Goal: Browse casually

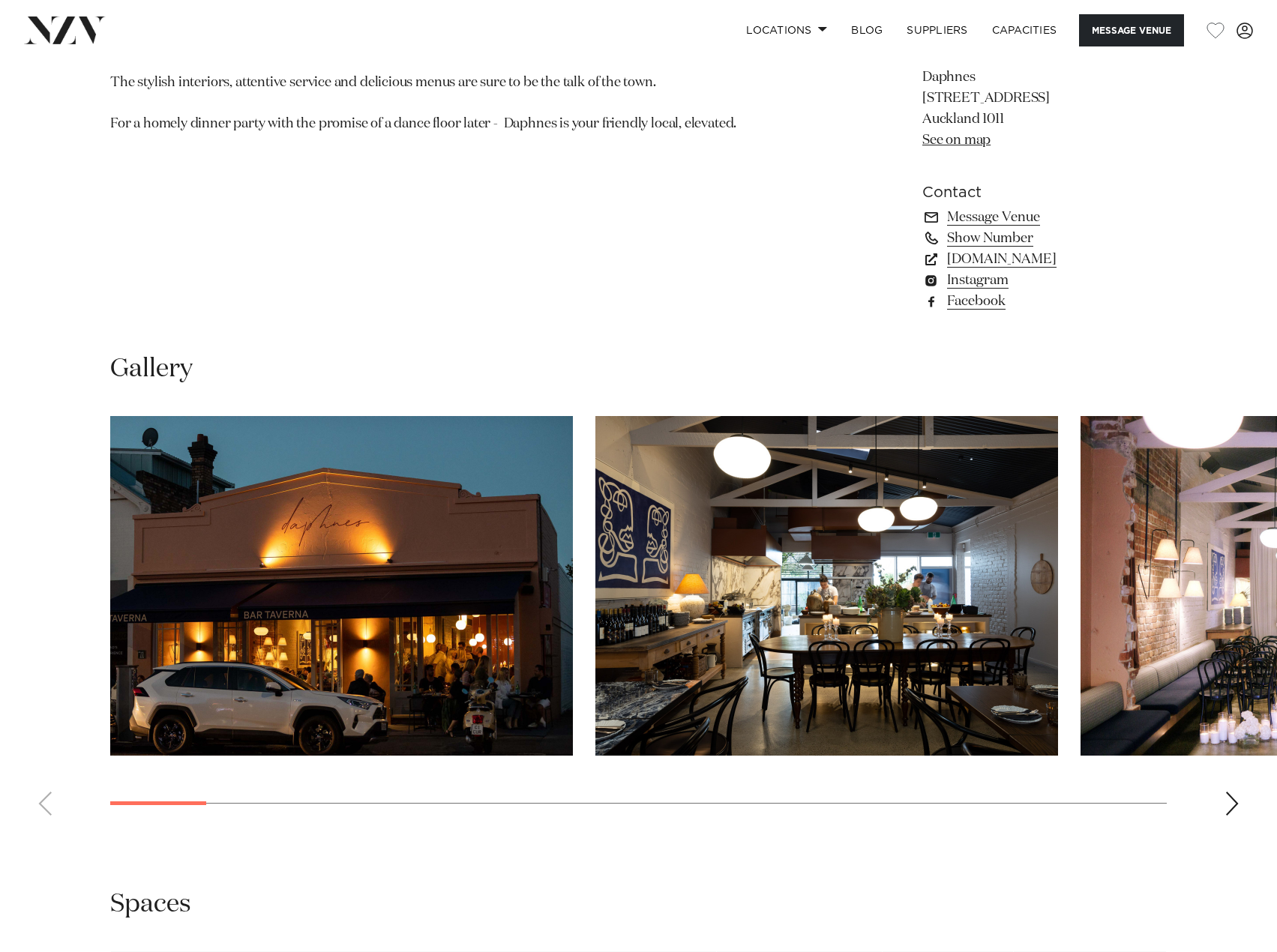
scroll to position [1125, 0]
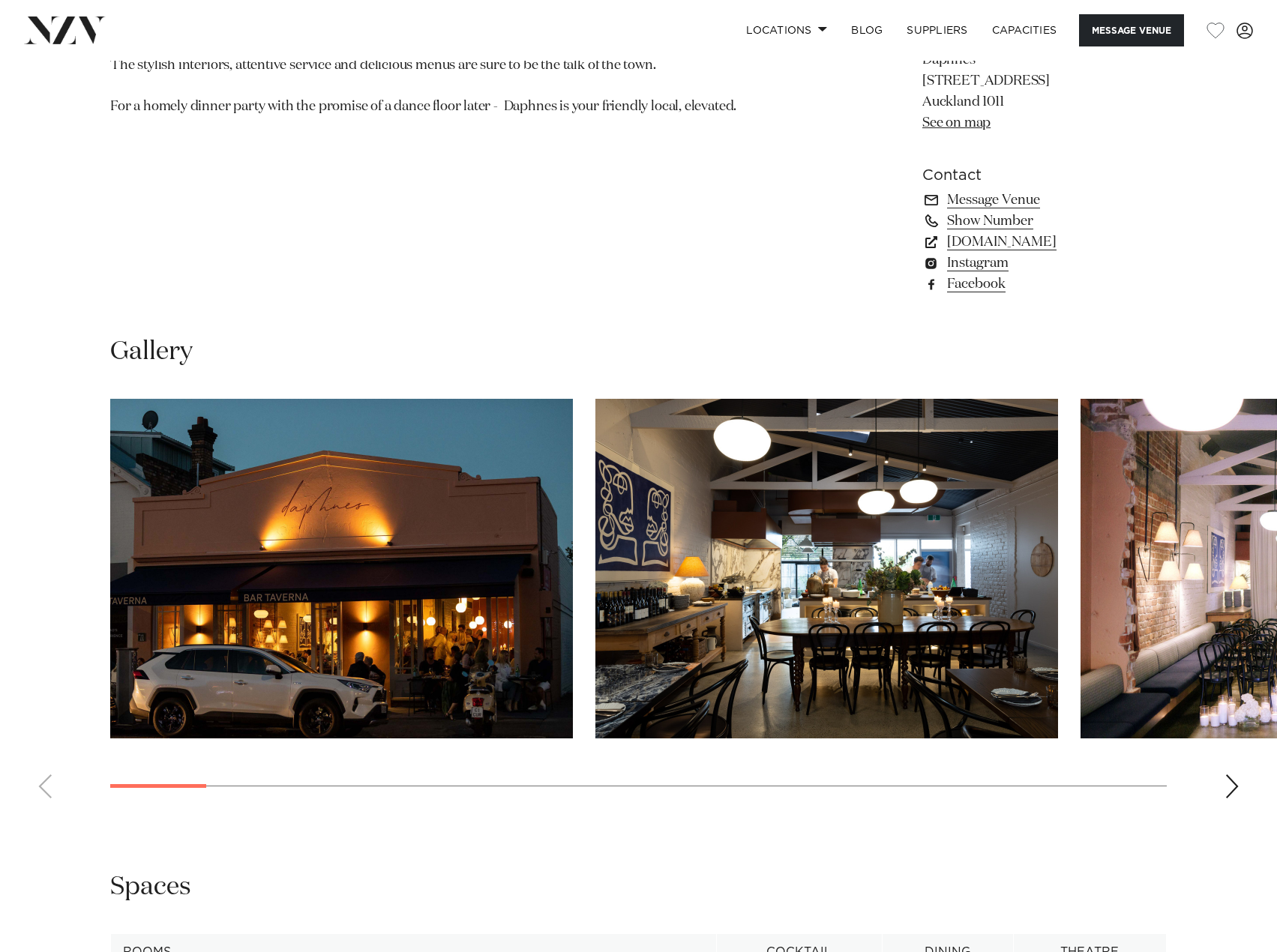
click at [1236, 798] on div "Next slide" at bounding box center [1232, 787] width 15 height 24
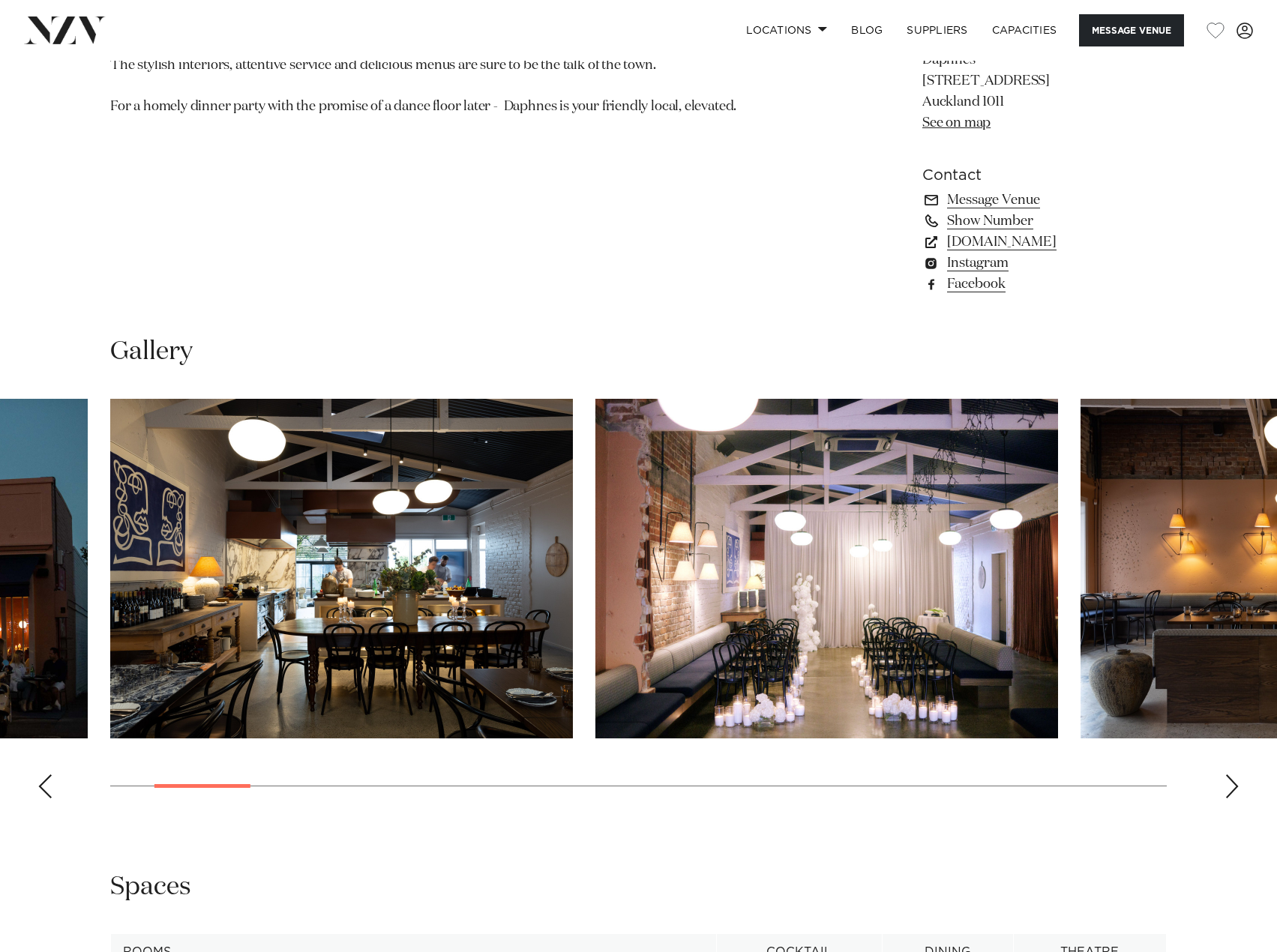
click at [1233, 798] on div "Next slide" at bounding box center [1232, 787] width 15 height 24
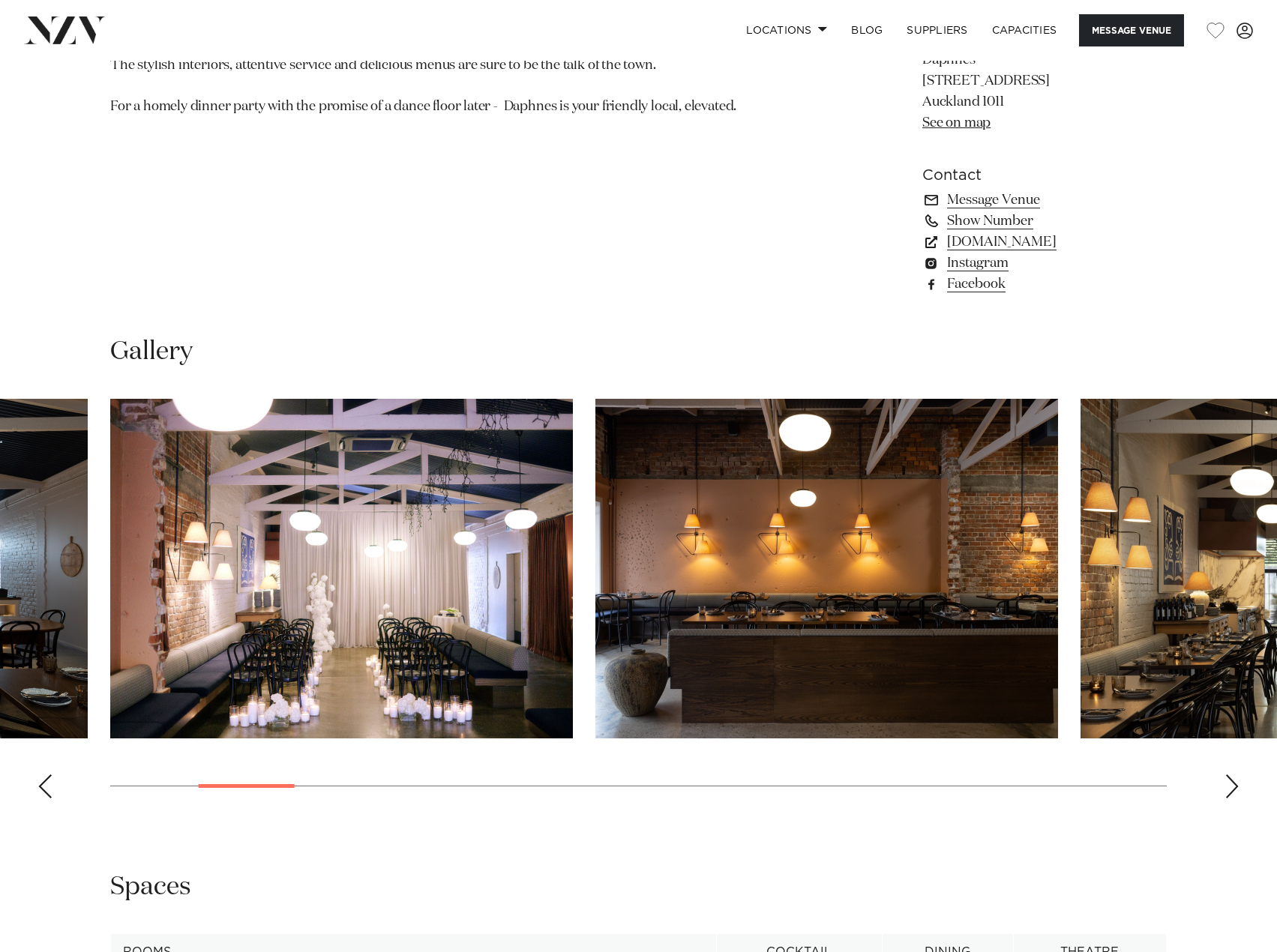
click at [1233, 798] on div "Next slide" at bounding box center [1232, 787] width 15 height 24
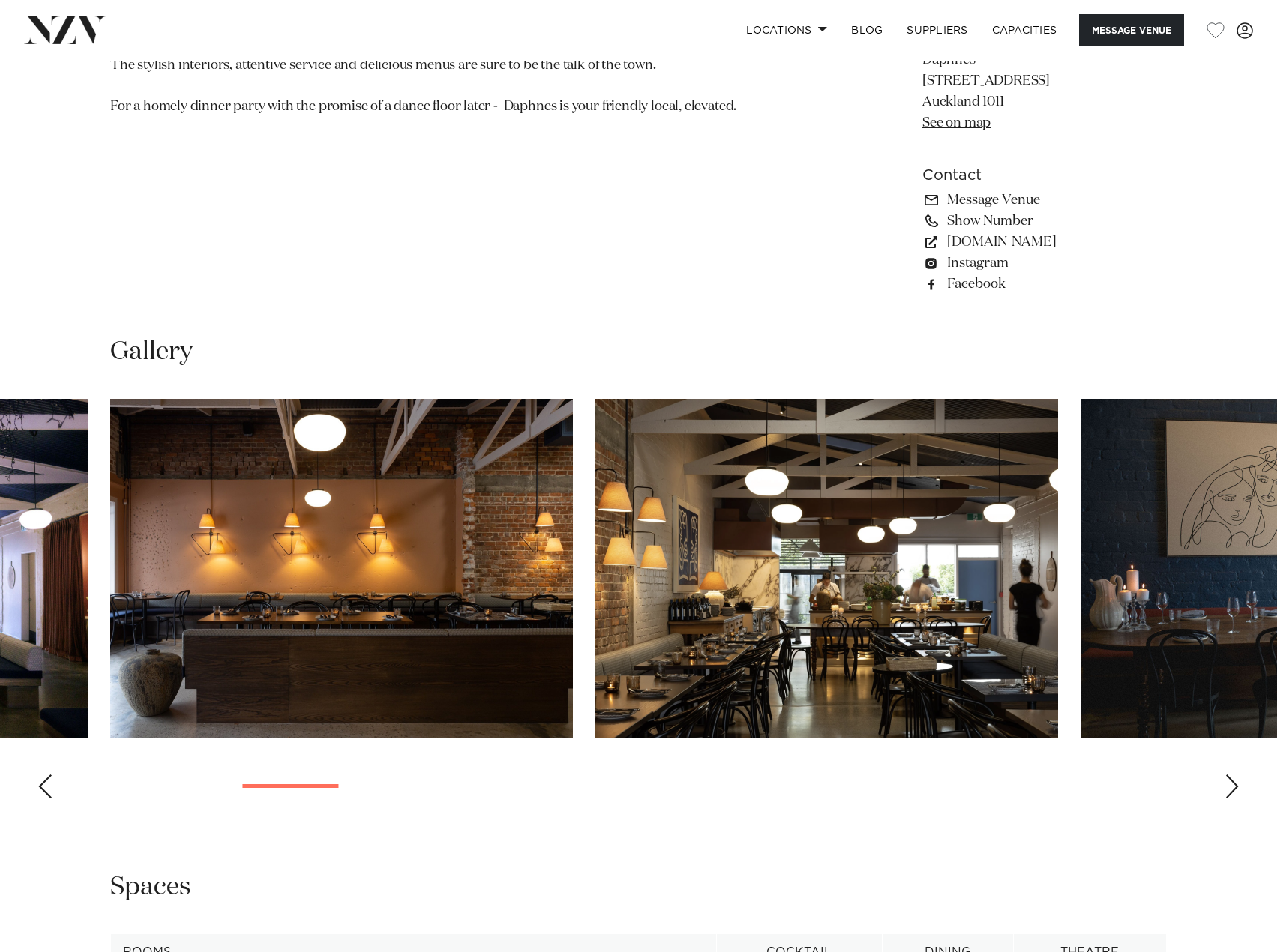
click at [1233, 798] on div "Next slide" at bounding box center [1232, 787] width 15 height 24
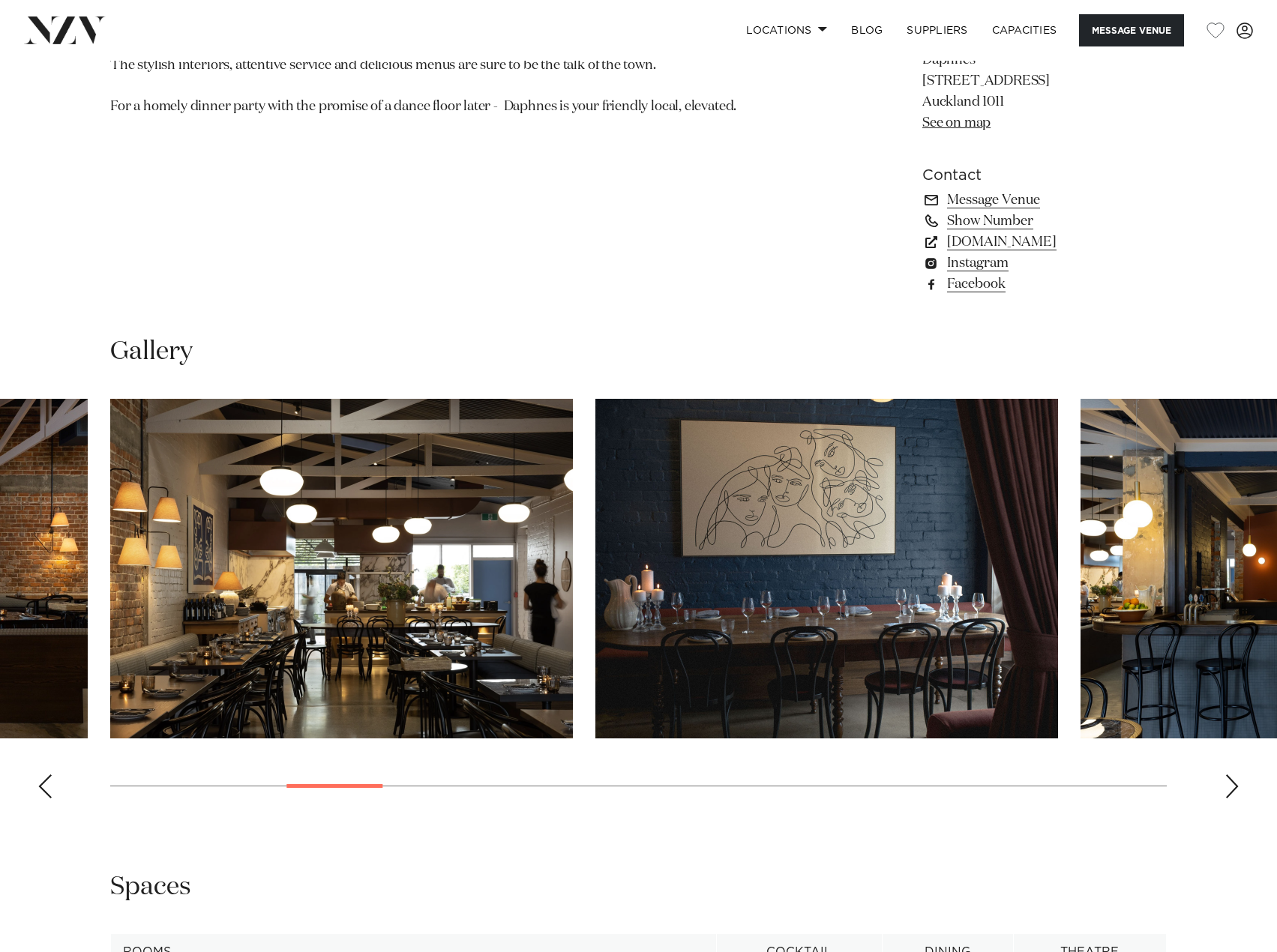
click at [1233, 798] on div "Next slide" at bounding box center [1232, 787] width 15 height 24
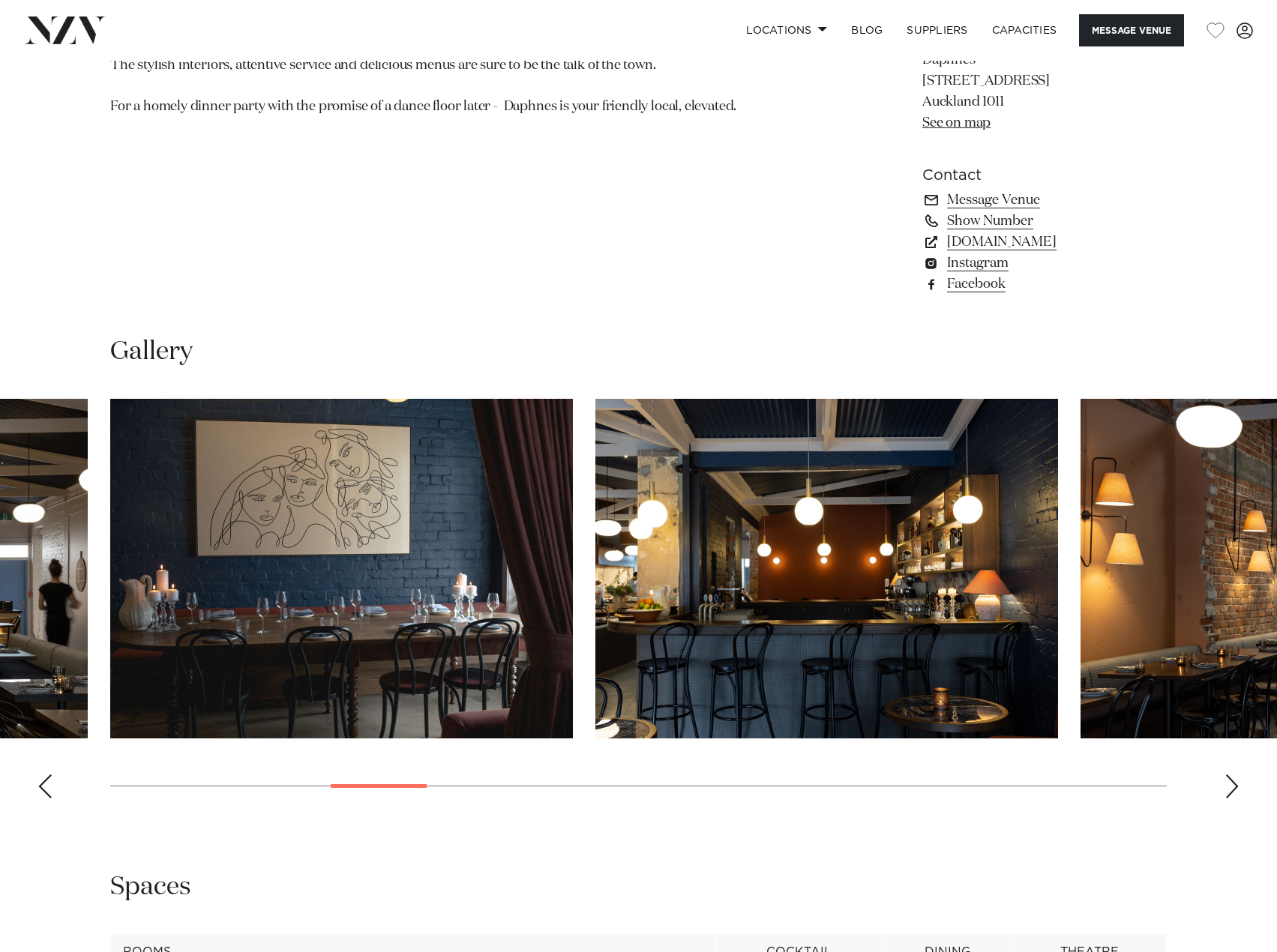
click at [1233, 798] on div "Next slide" at bounding box center [1232, 787] width 15 height 24
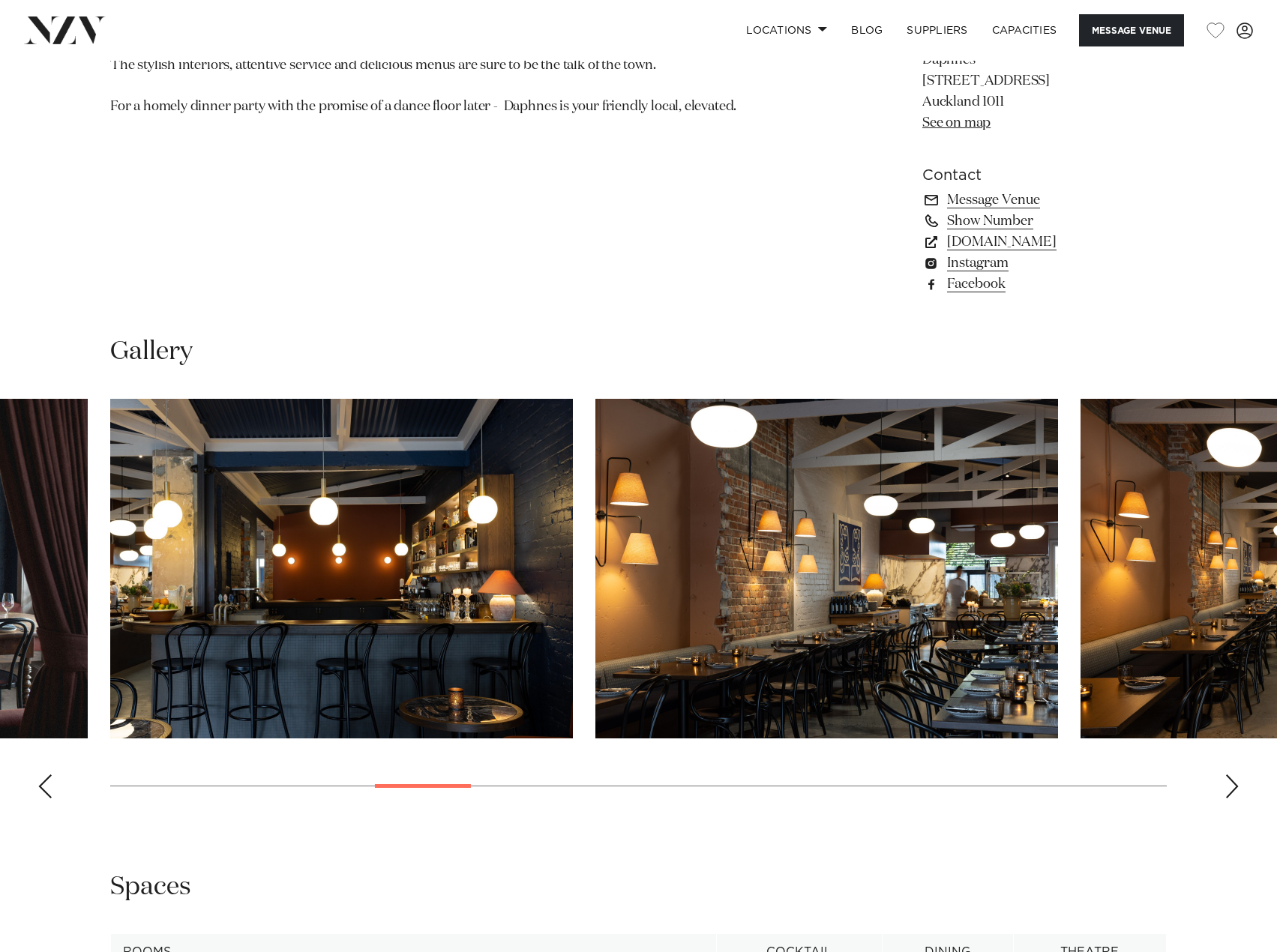
click at [1233, 798] on div "Next slide" at bounding box center [1232, 787] width 15 height 24
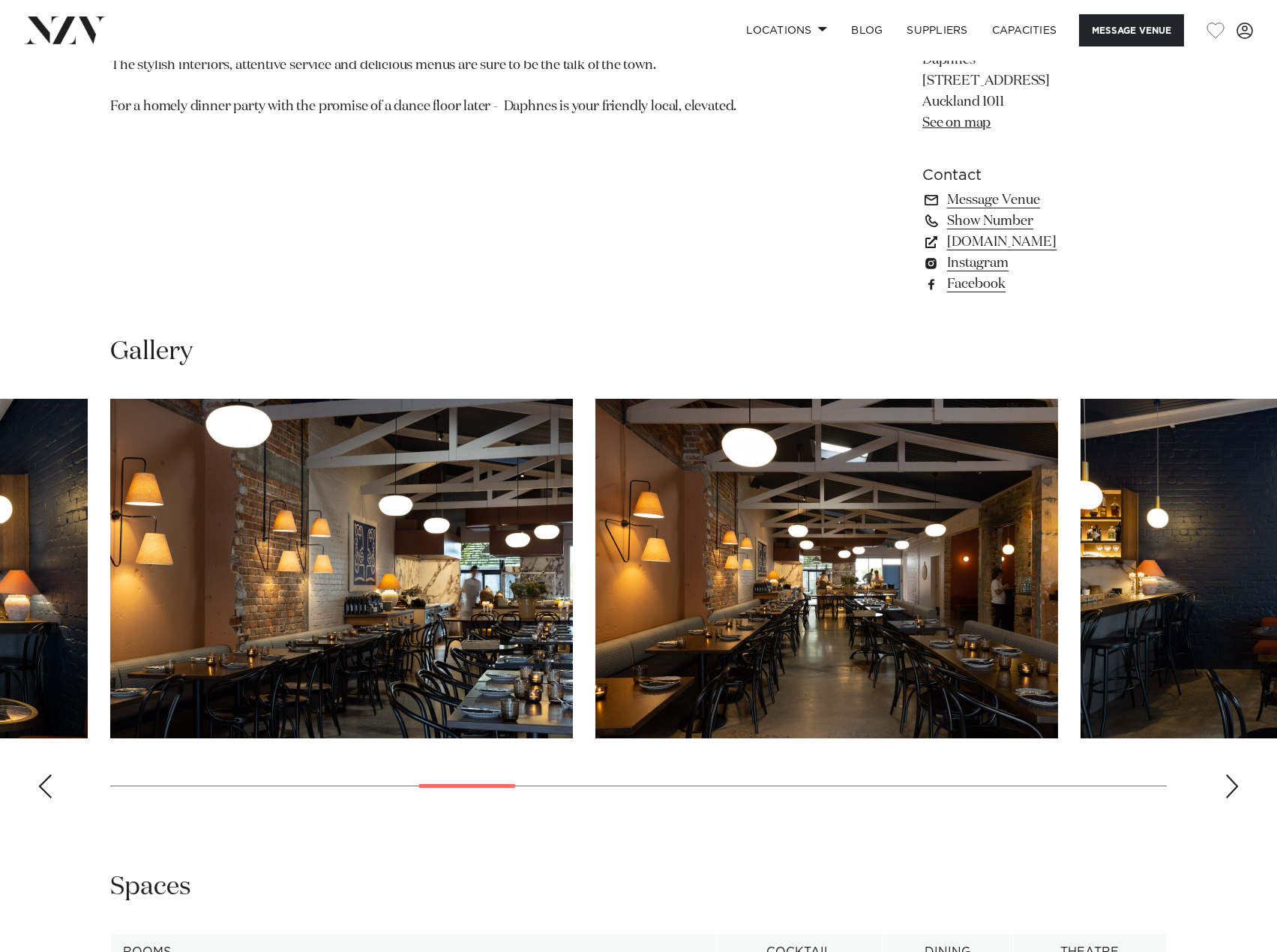
click at [1233, 798] on div "Next slide" at bounding box center [1232, 787] width 15 height 24
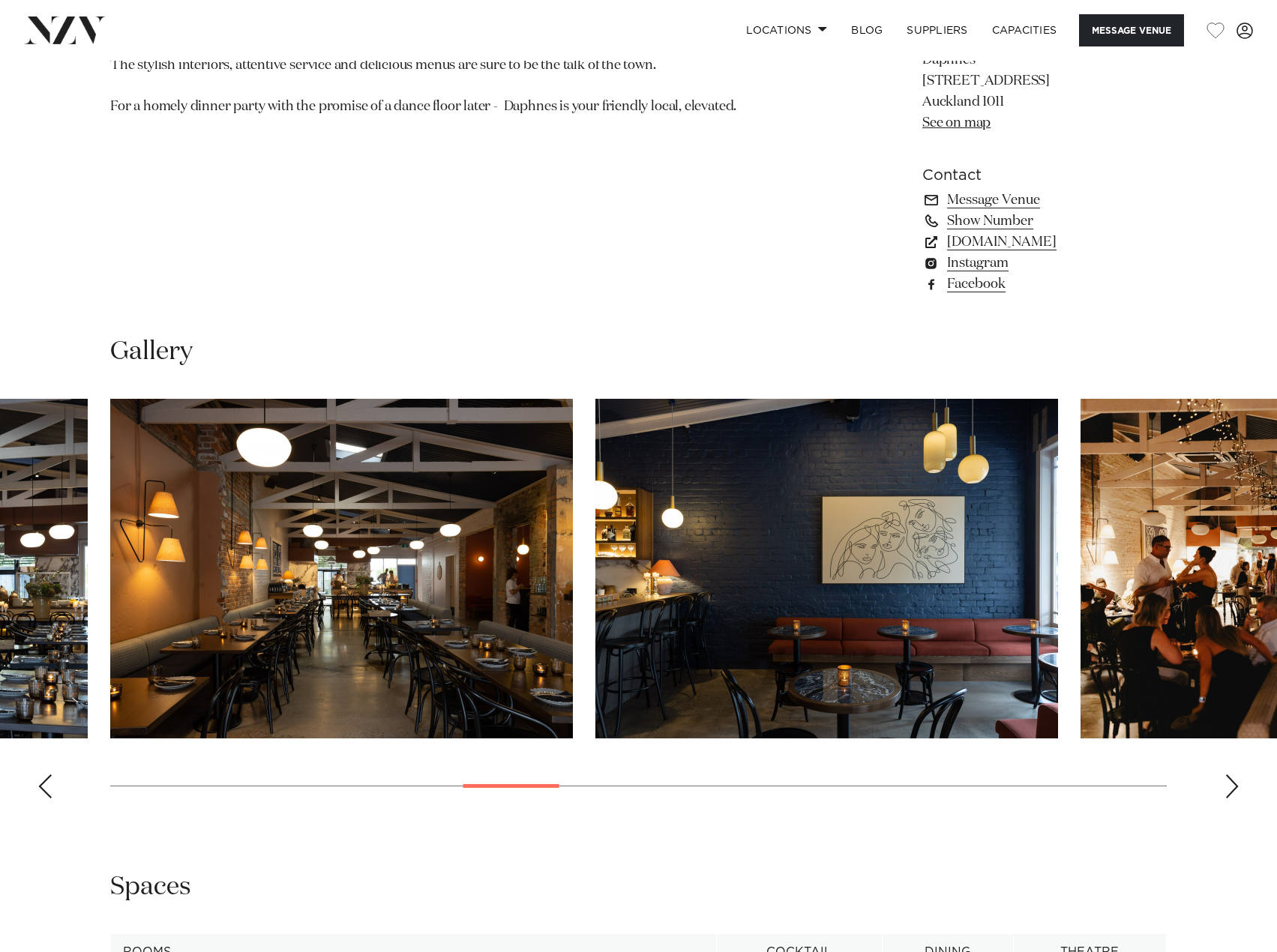
click at [1233, 798] on div "Next slide" at bounding box center [1232, 787] width 15 height 24
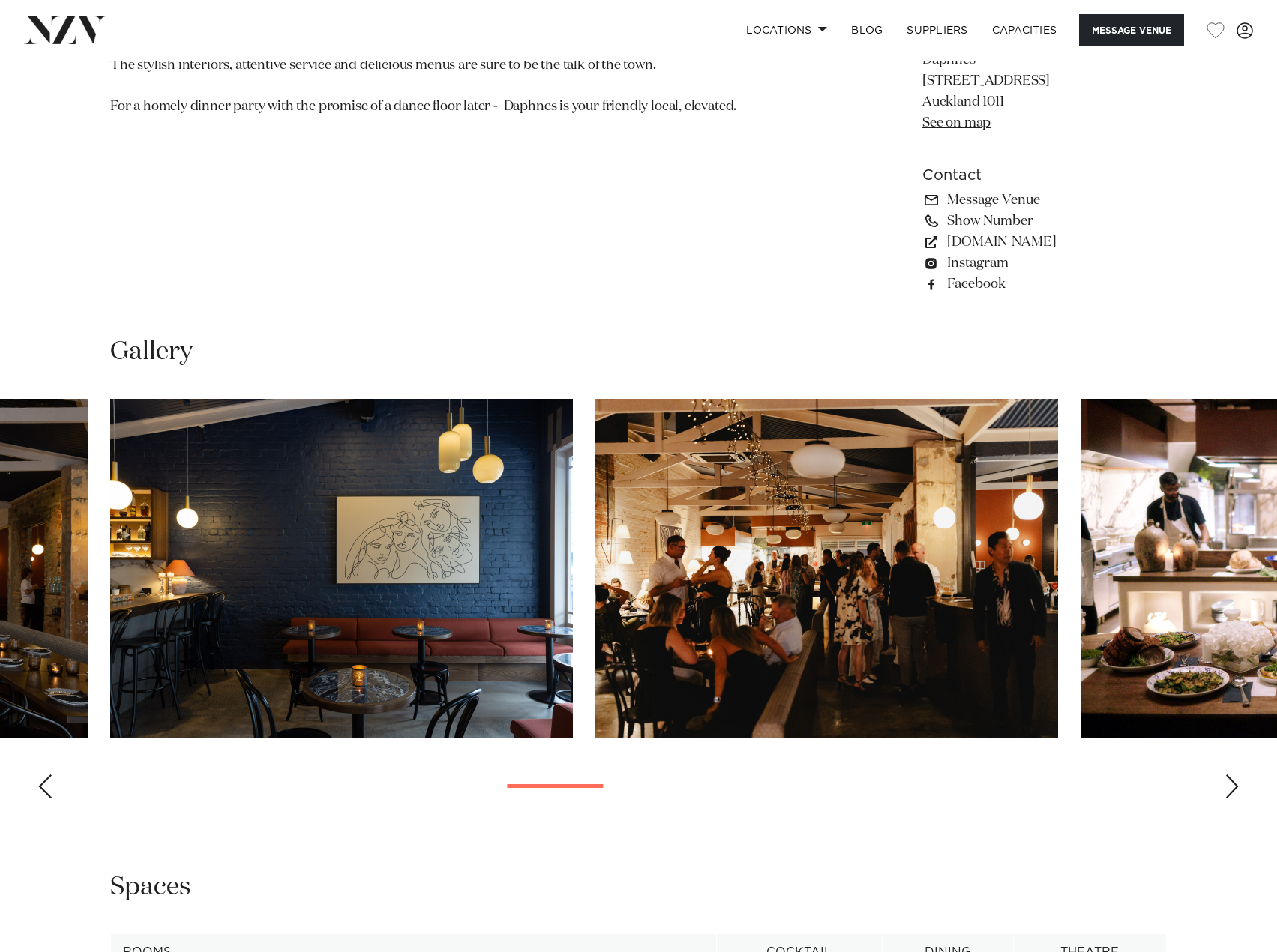
click at [1233, 798] on div "Next slide" at bounding box center [1232, 787] width 15 height 24
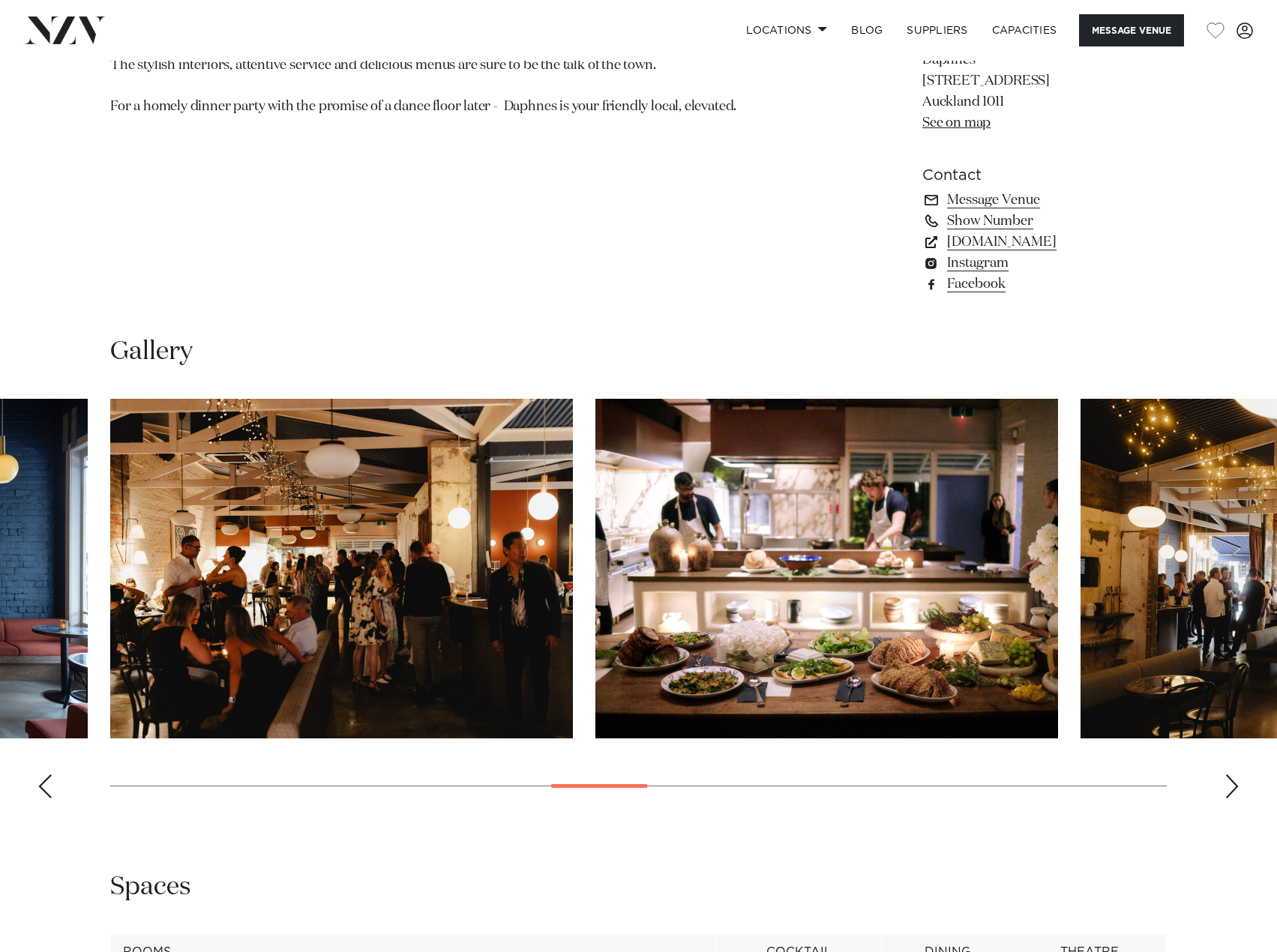
click at [1233, 798] on div "Next slide" at bounding box center [1232, 787] width 15 height 24
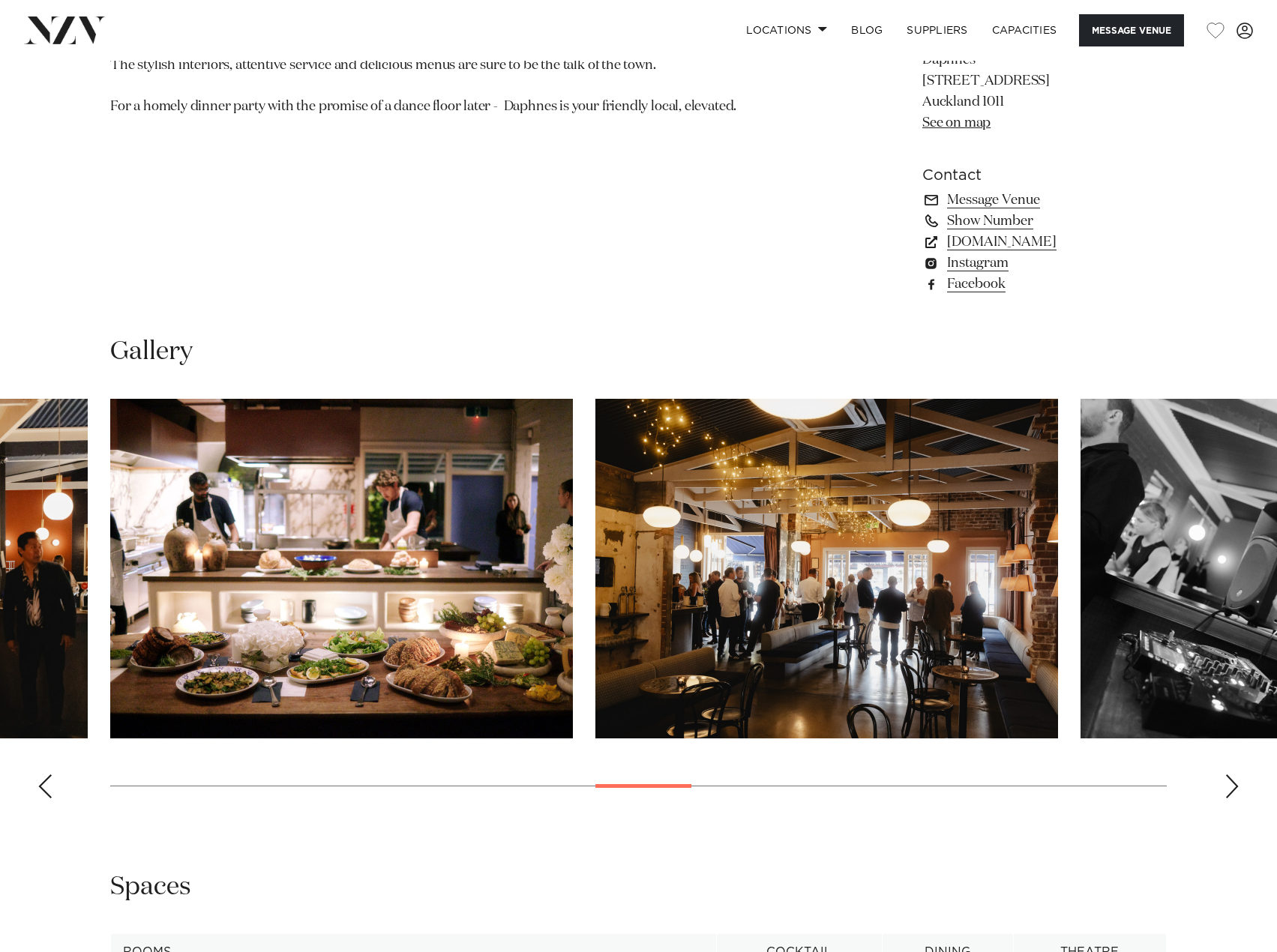
click at [1233, 798] on div "Next slide" at bounding box center [1232, 787] width 15 height 24
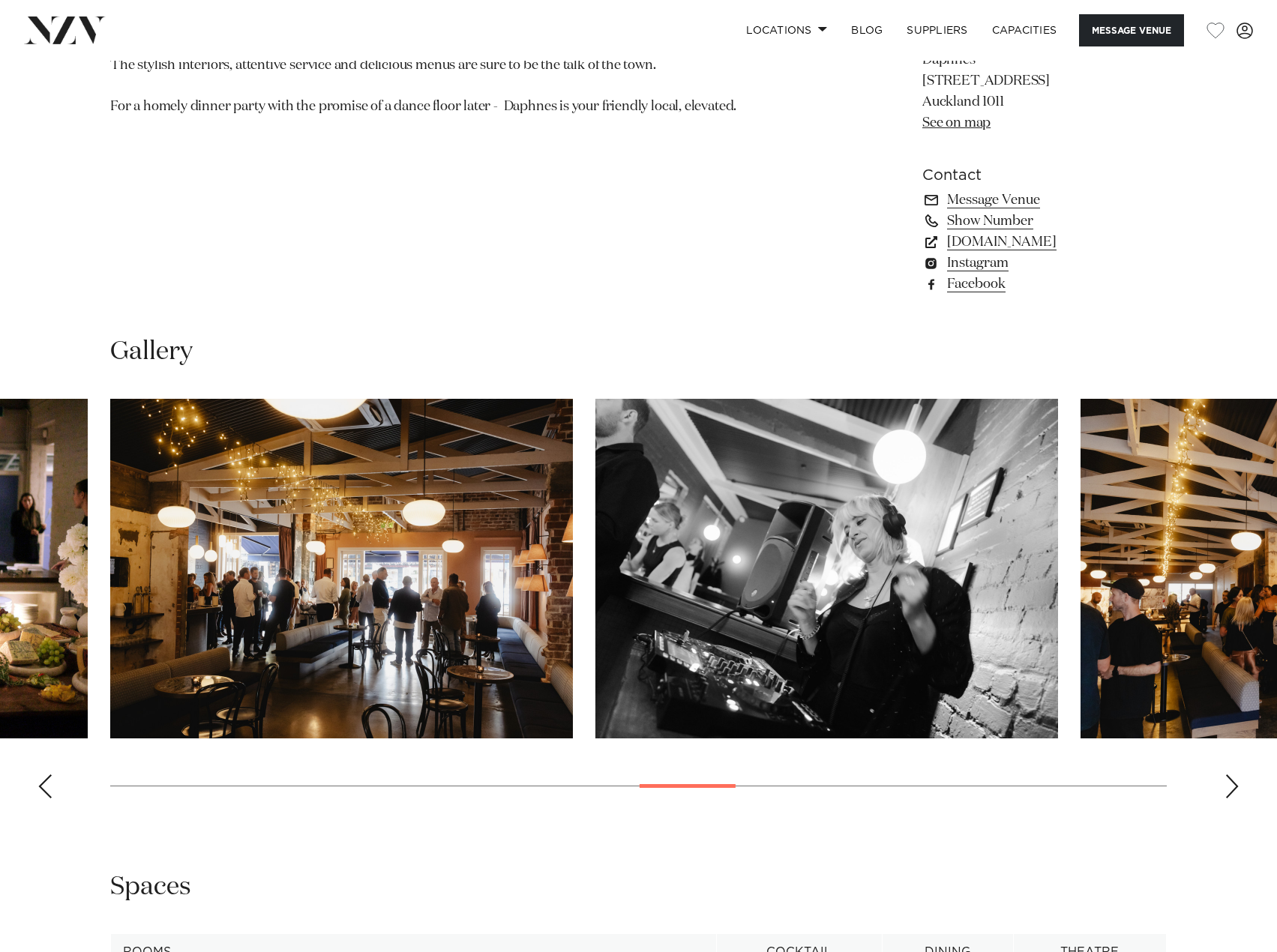
click at [1233, 798] on div "Next slide" at bounding box center [1232, 787] width 15 height 24
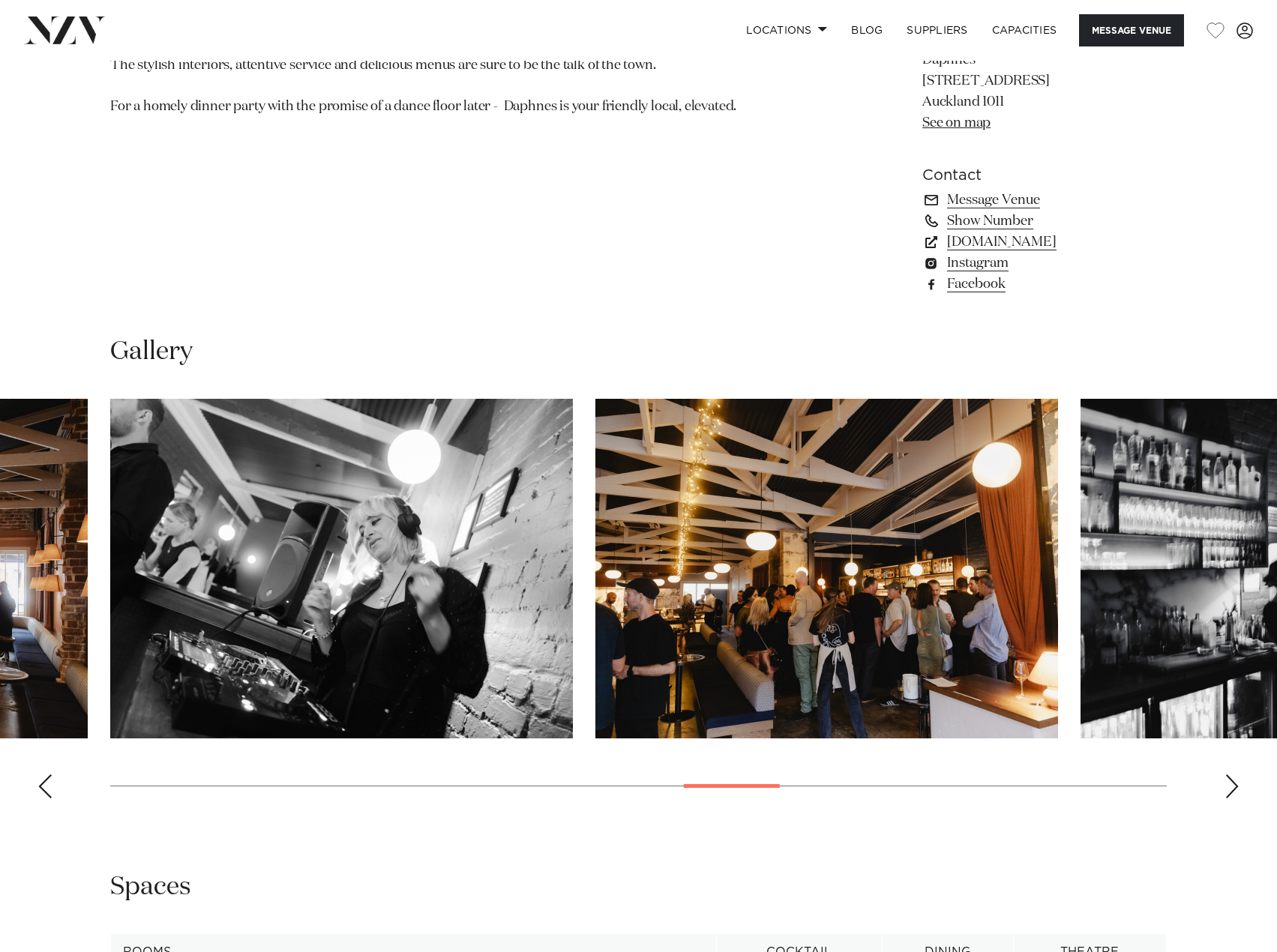
click at [1233, 798] on div "Next slide" at bounding box center [1232, 787] width 15 height 24
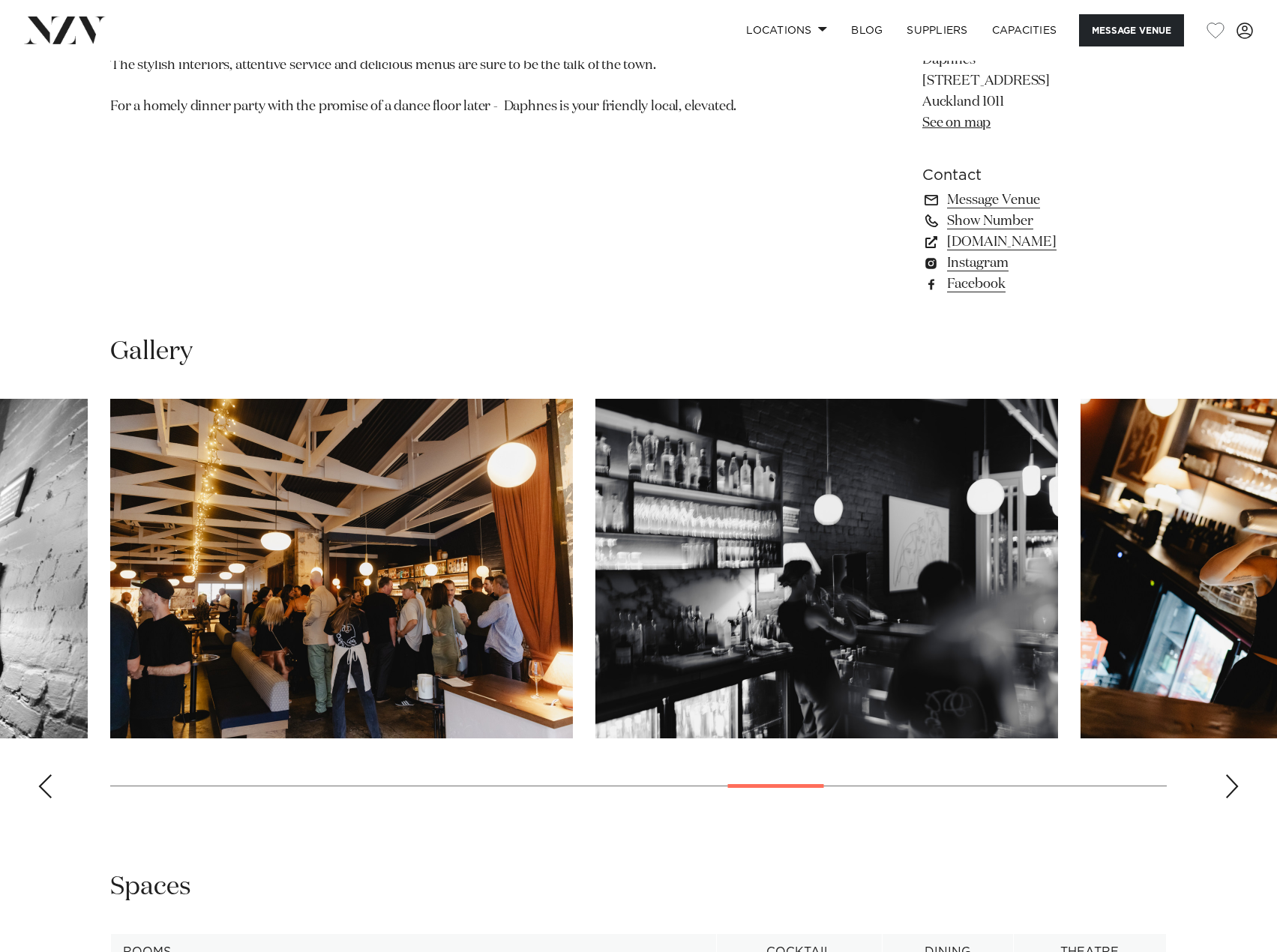
click at [1233, 798] on div "Next slide" at bounding box center [1232, 787] width 15 height 24
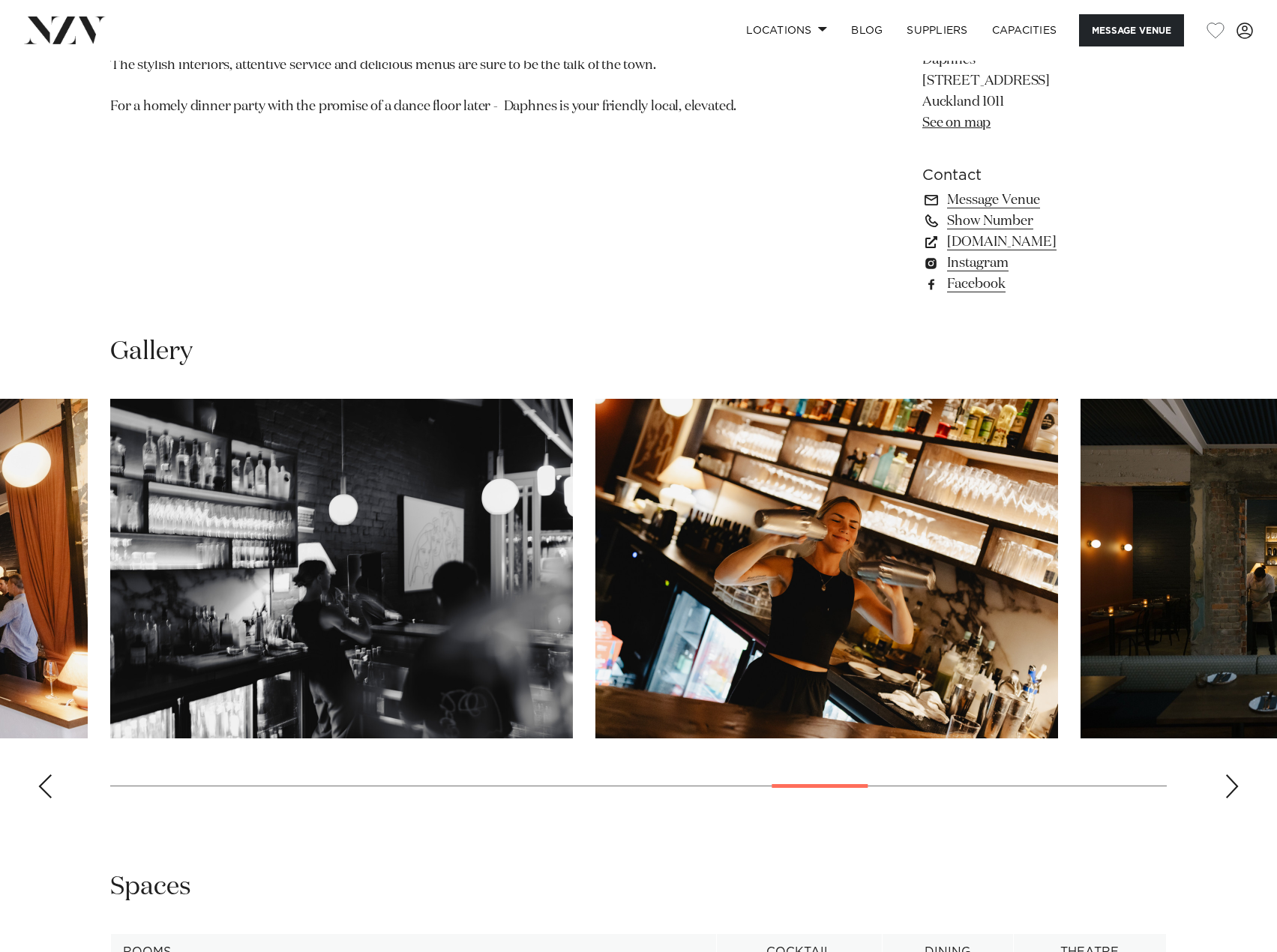
click at [1233, 798] on div "Next slide" at bounding box center [1232, 787] width 15 height 24
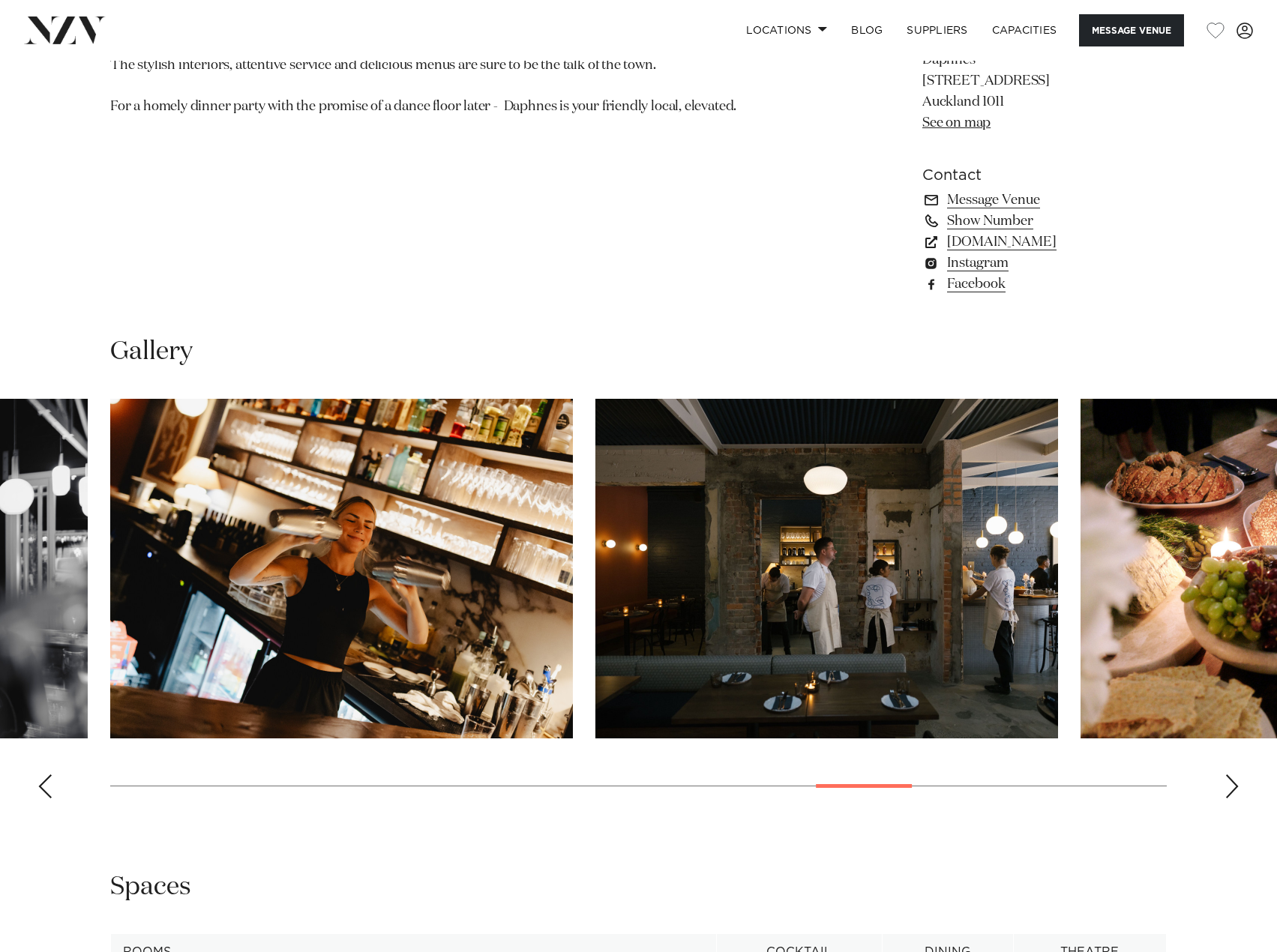
click at [1233, 798] on div "Next slide" at bounding box center [1232, 787] width 15 height 24
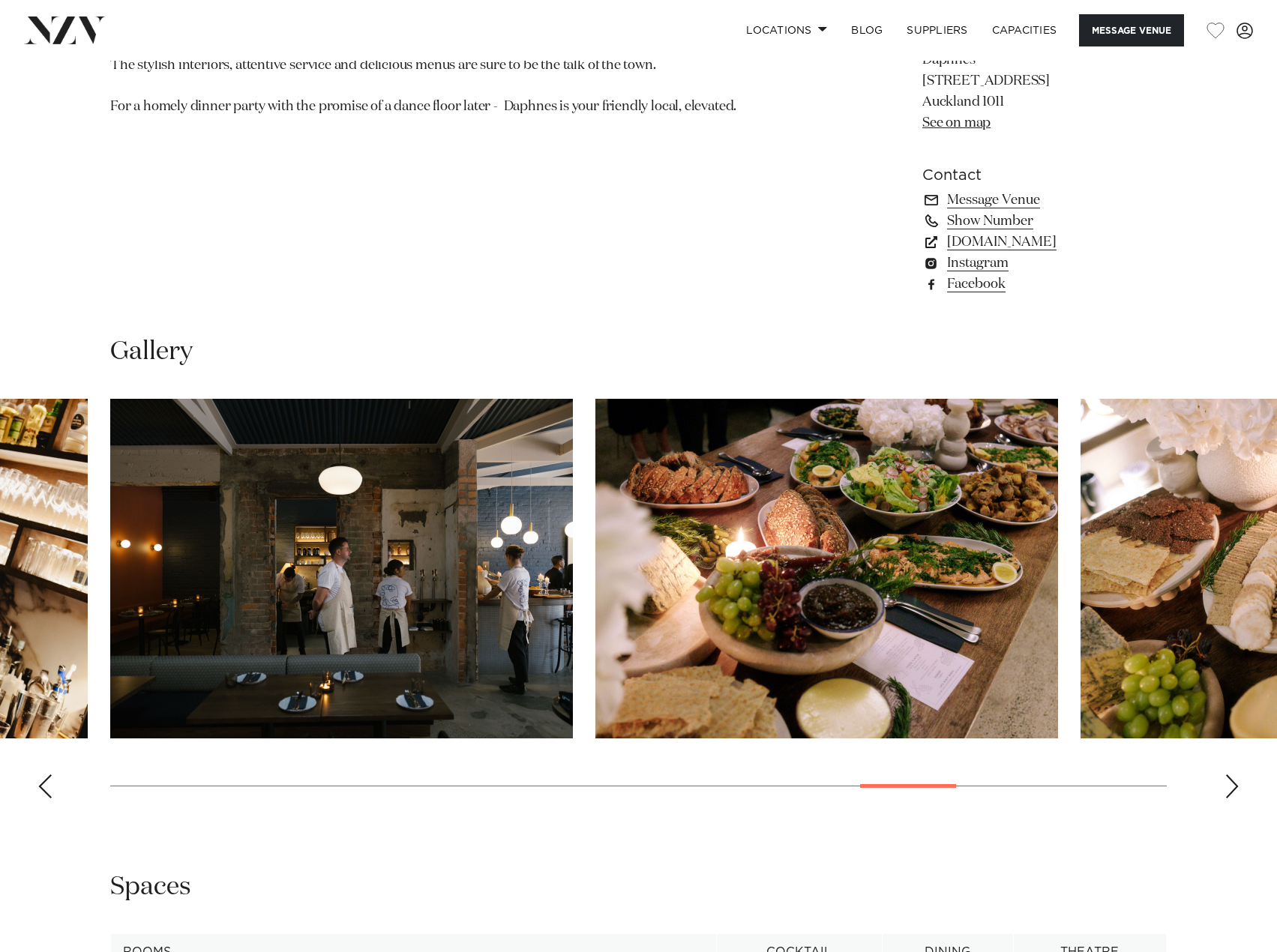
click at [1233, 798] on div "Next slide" at bounding box center [1232, 787] width 15 height 24
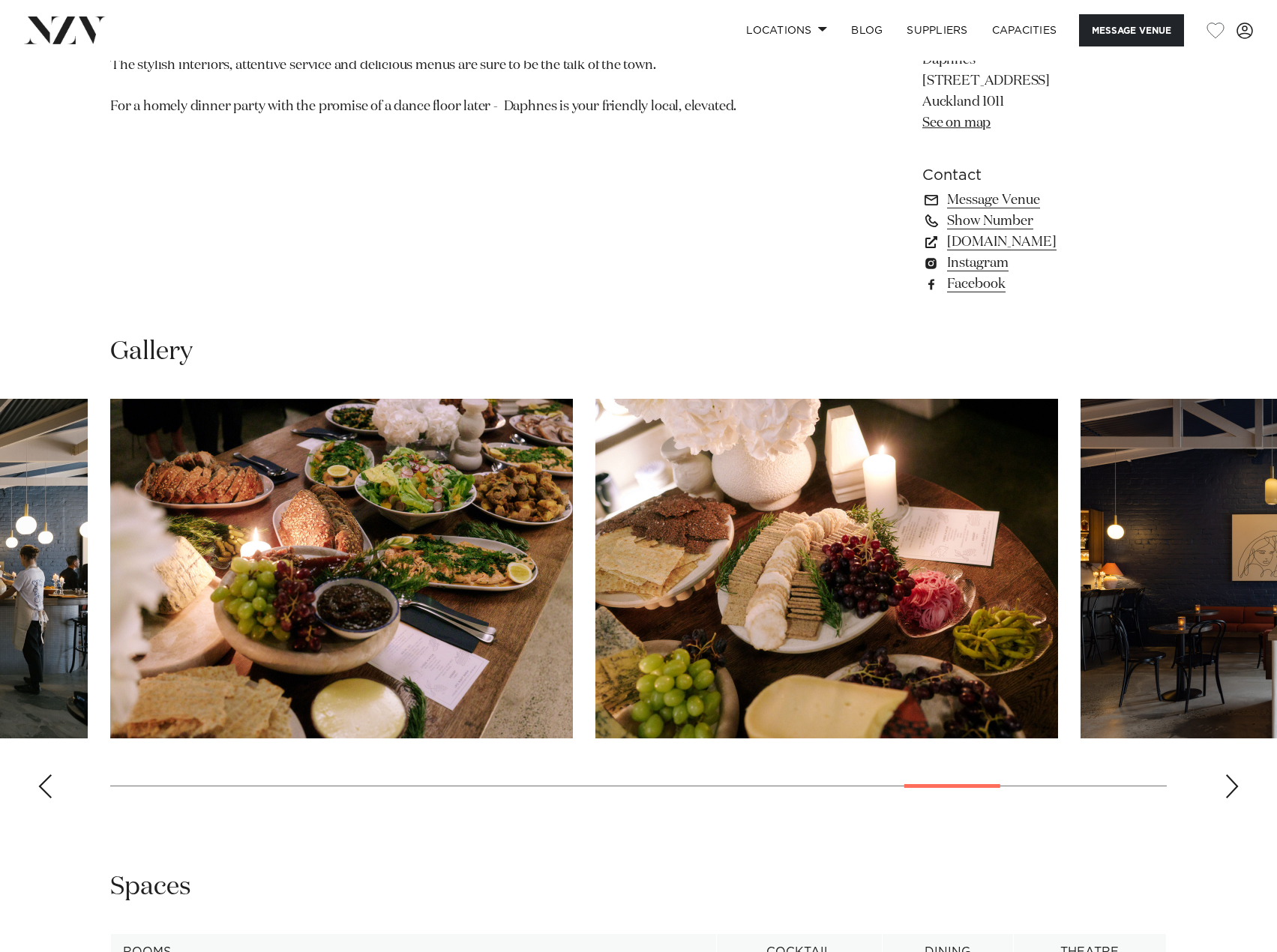
click at [1233, 798] on div "Next slide" at bounding box center [1232, 787] width 15 height 24
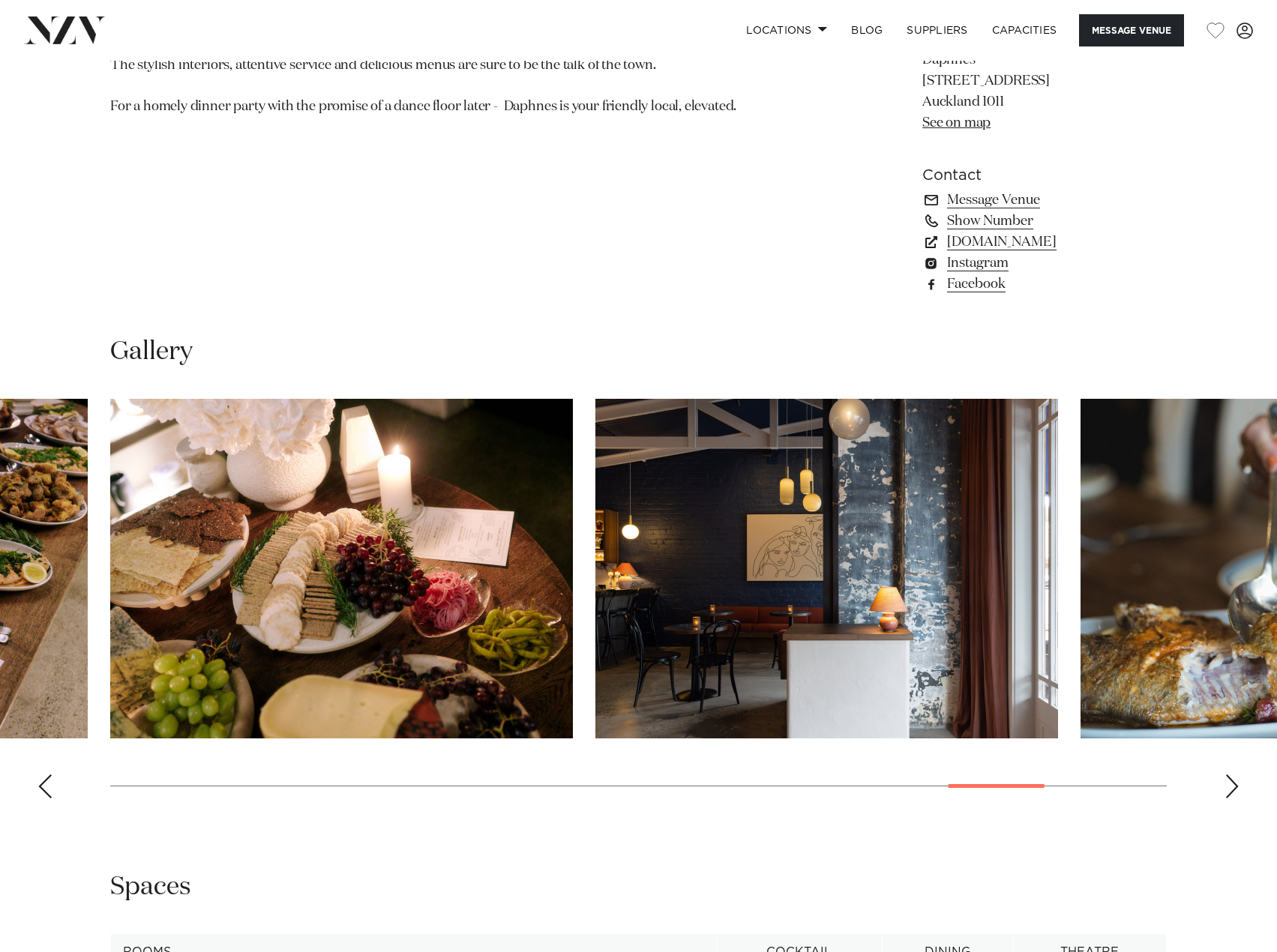
click at [1233, 798] on div "Next slide" at bounding box center [1232, 787] width 15 height 24
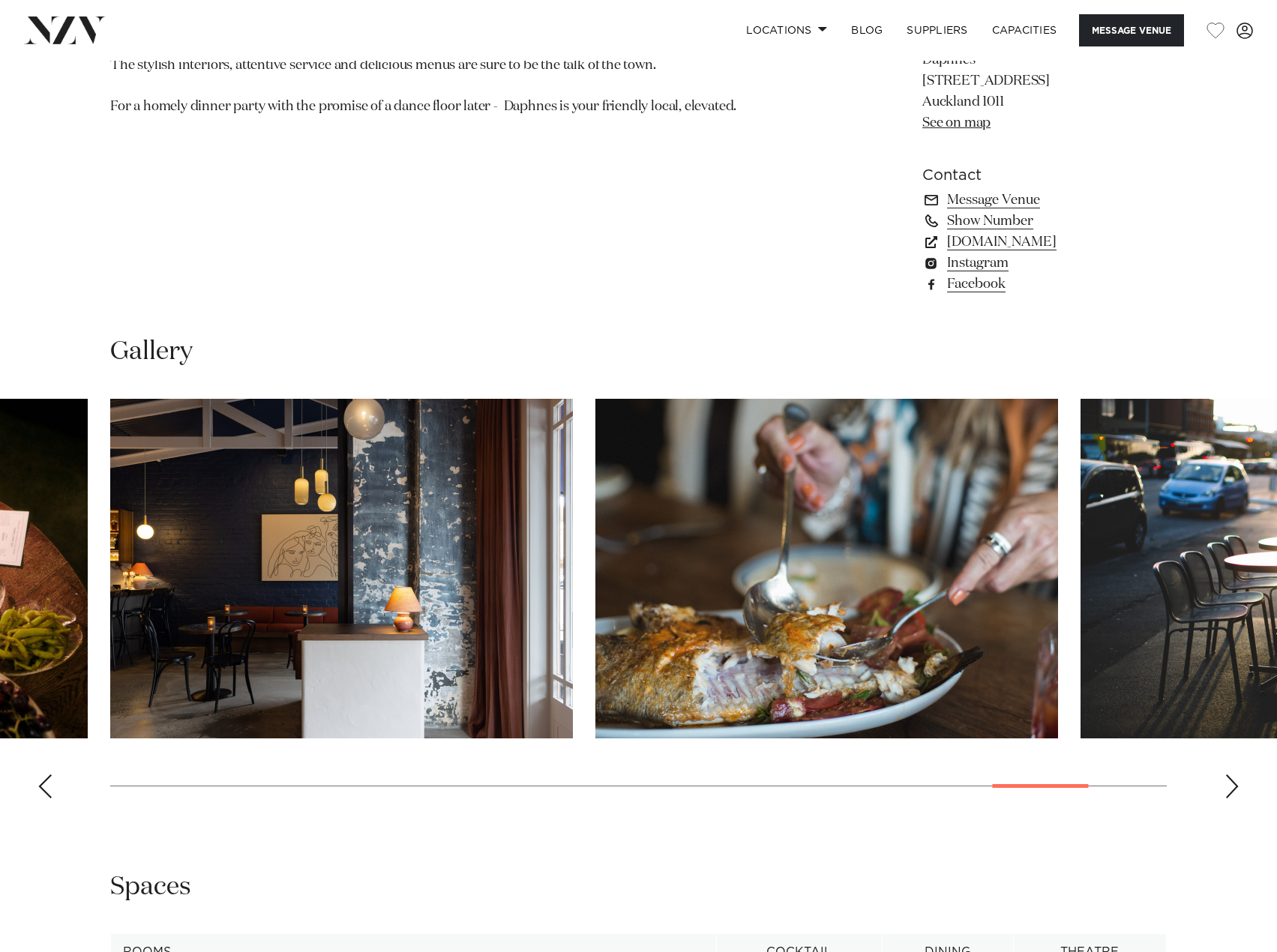
click at [1233, 798] on div "Next slide" at bounding box center [1232, 787] width 15 height 24
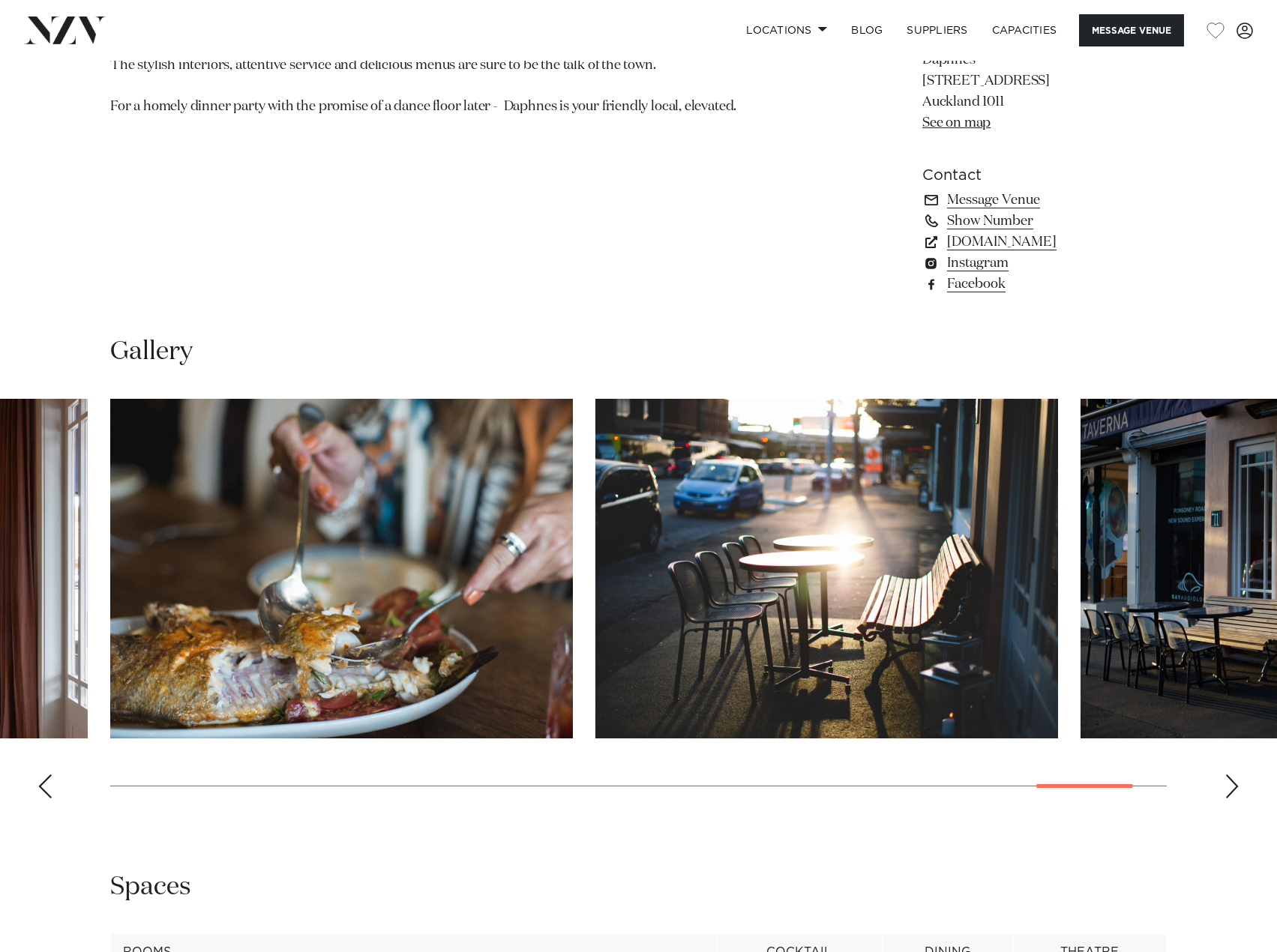
click at [1233, 798] on div "Next slide" at bounding box center [1232, 787] width 15 height 24
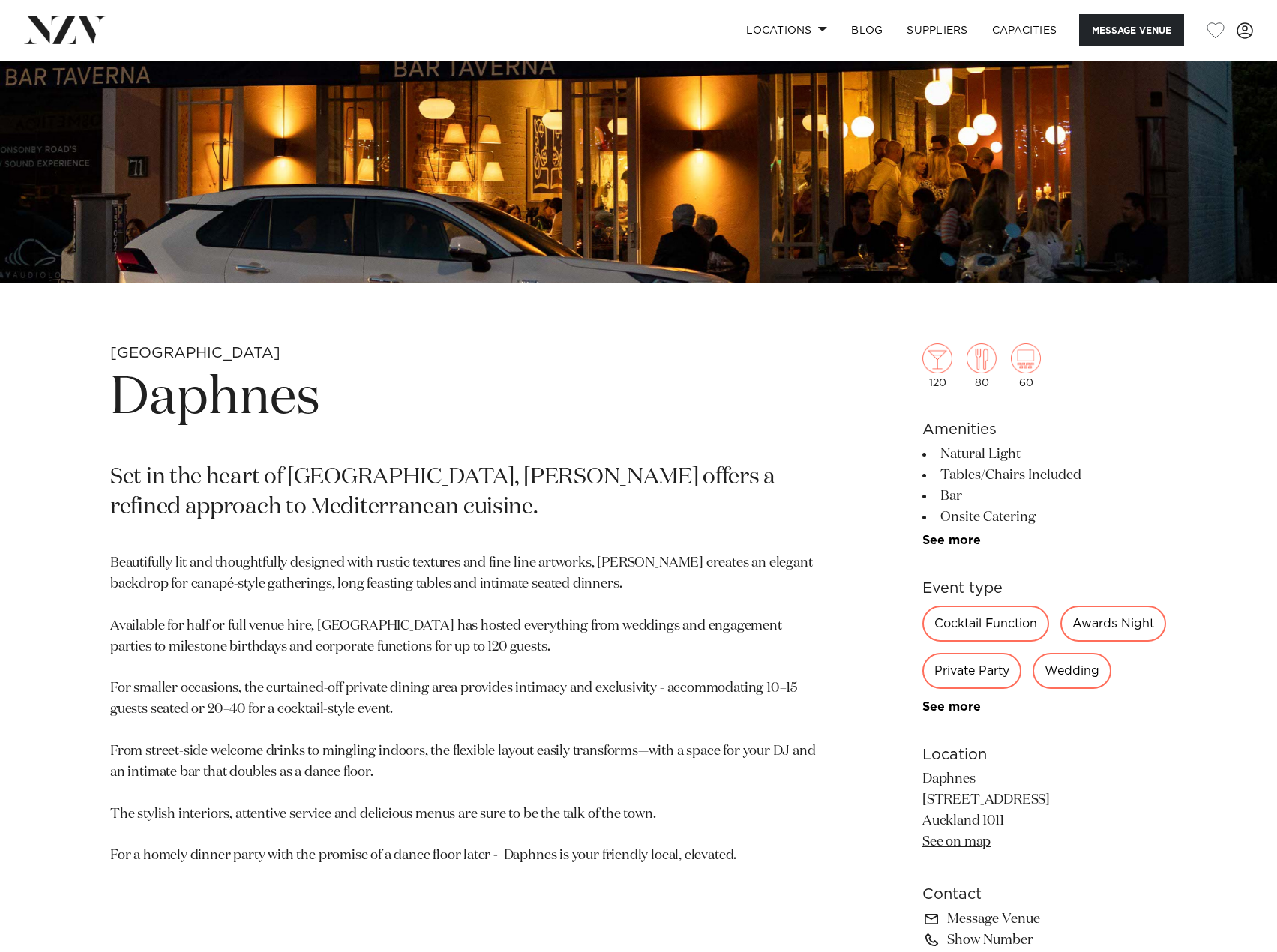
scroll to position [375, 0]
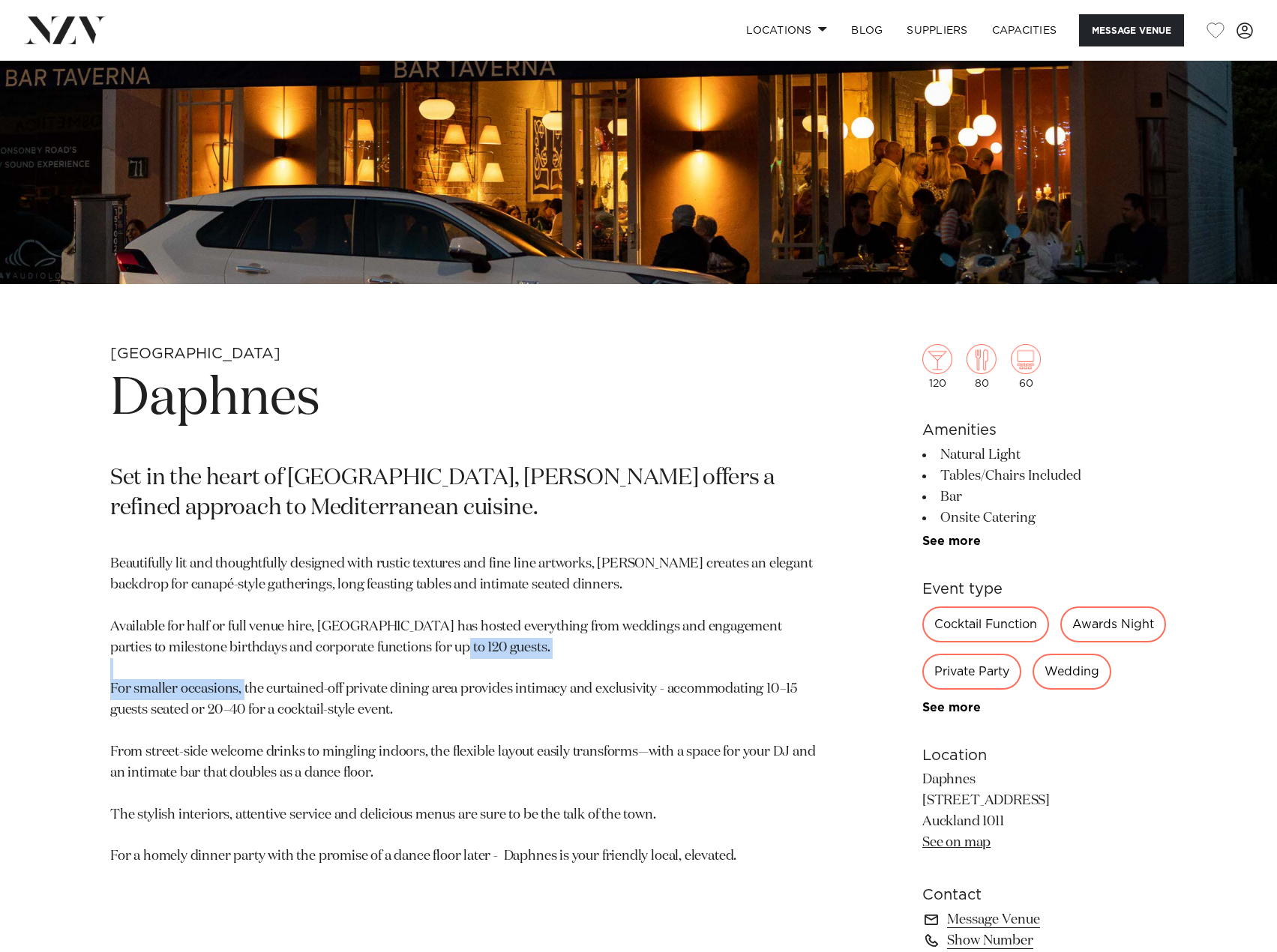
drag, startPoint x: 339, startPoint y: 686, endPoint x: 372, endPoint y: 679, distance: 33.7
click at [363, 679] on p "Beautifully lit and thoughtfully designed with rustic textures and fine line ar…" at bounding box center [463, 711] width 706 height 314
click at [374, 695] on p "Beautifully lit and thoughtfully designed with rustic textures and fine line ar…" at bounding box center [463, 711] width 706 height 314
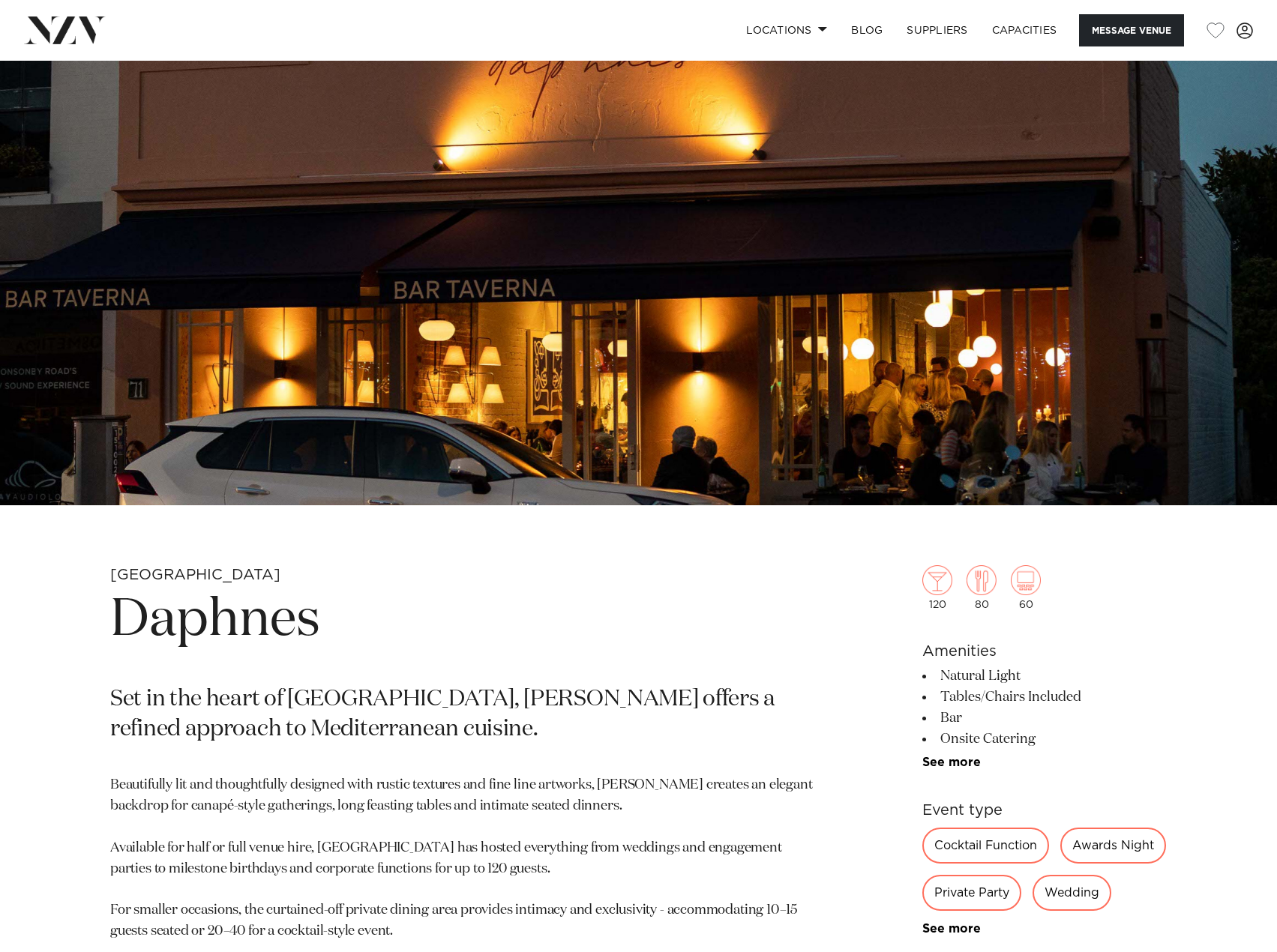
scroll to position [150, 0]
